Goal: Entertainment & Leisure: Consume media (video, audio)

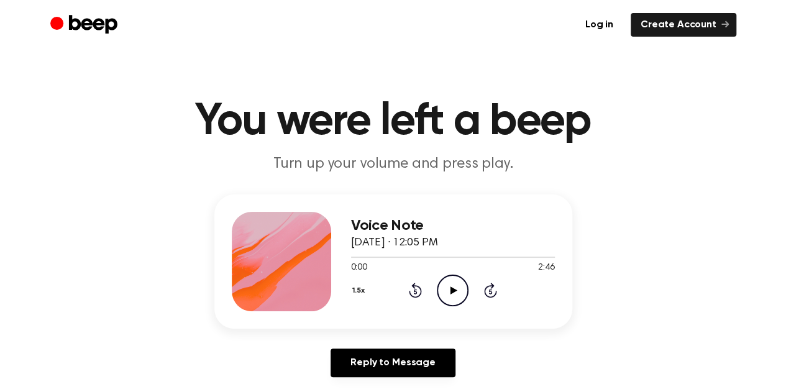
click at [453, 296] on icon "Play Audio" at bounding box center [453, 291] width 32 height 32
click at [457, 291] on icon "Play Audio" at bounding box center [453, 291] width 32 height 32
click at [452, 284] on icon "Play Audio" at bounding box center [453, 291] width 32 height 32
